Goal: Task Accomplishment & Management: Use online tool/utility

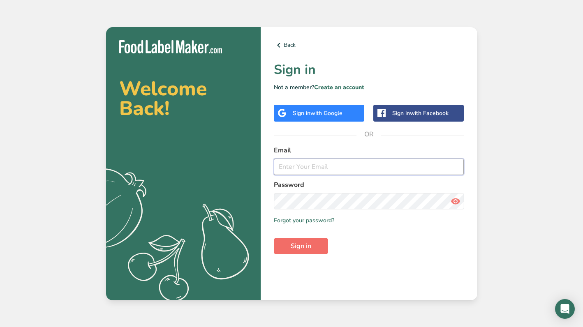
type input "admin@questxo.com"
click at [298, 251] on span "Sign in" at bounding box center [301, 246] width 21 height 10
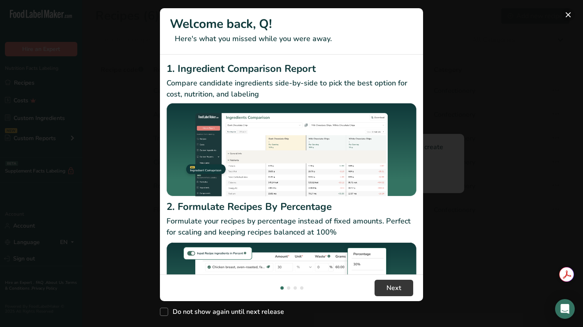
click at [566, 14] on button "New Features" at bounding box center [567, 14] width 13 height 13
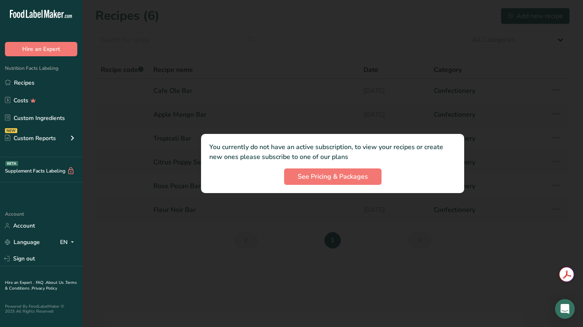
click at [383, 61] on div at bounding box center [332, 163] width 501 height 327
click at [32, 86] on link "Recipes" at bounding box center [41, 83] width 82 height 16
click at [300, 178] on span "See Pricing & Packages" at bounding box center [333, 177] width 70 height 10
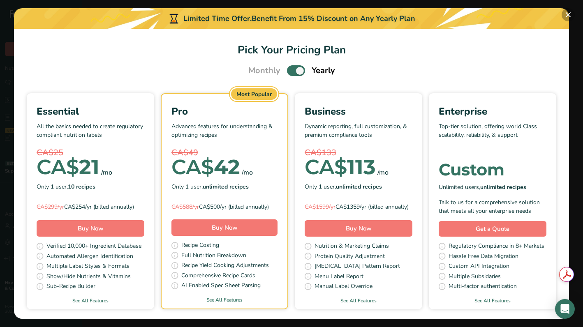
click at [569, 14] on button "Pick Your Pricing Plan Modal" at bounding box center [567, 14] width 13 height 13
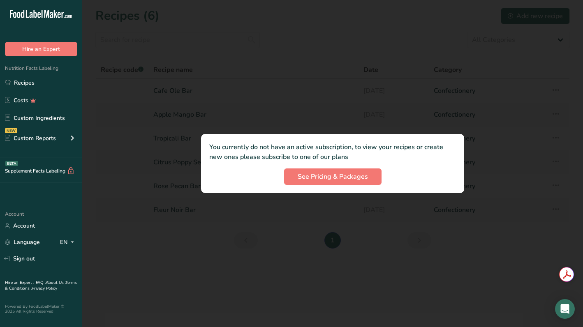
click at [386, 58] on div at bounding box center [332, 163] width 501 height 327
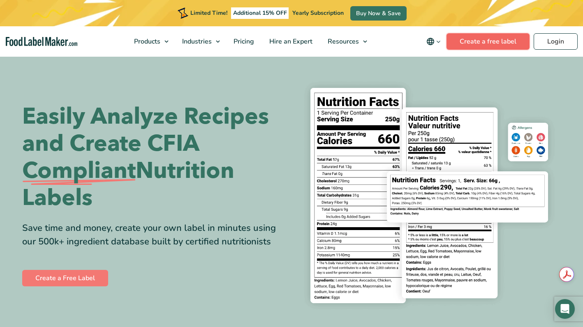
click at [486, 47] on link "Create a free label" at bounding box center [487, 41] width 83 height 16
